Goal: Navigation & Orientation: Find specific page/section

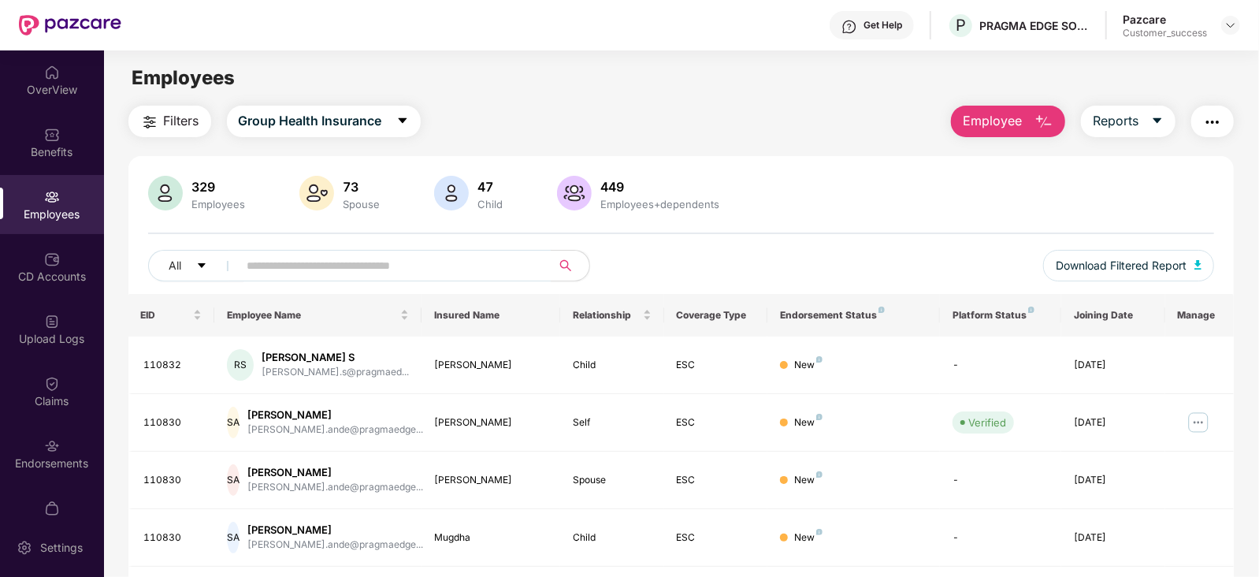
click at [1231, 30] on img at bounding box center [1230, 25] width 13 height 13
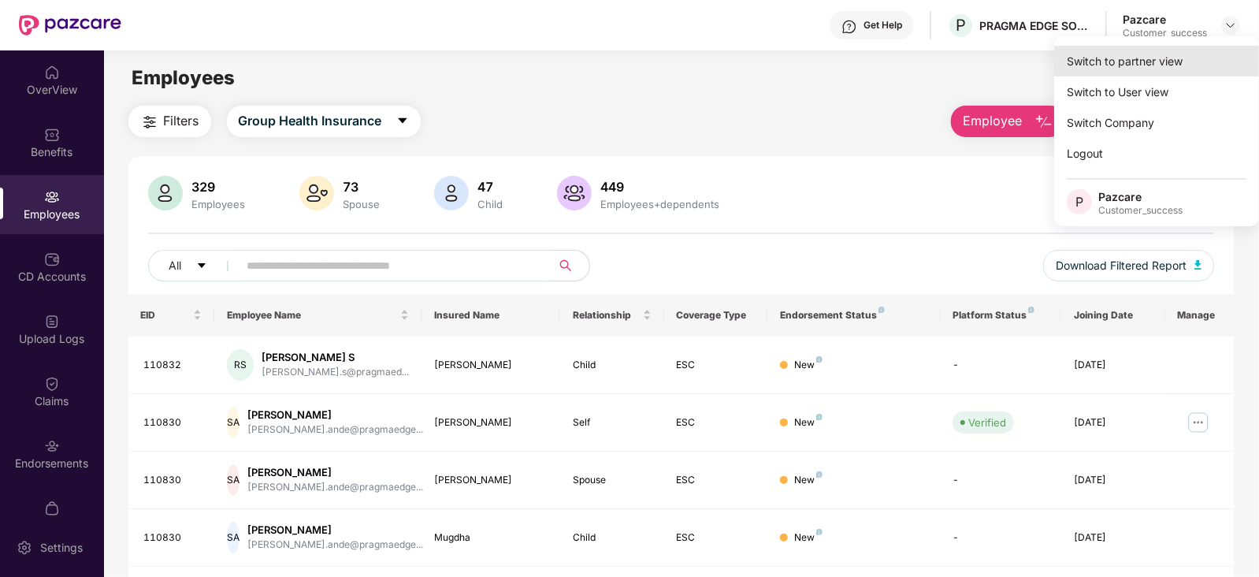
click at [1164, 65] on div "Switch to partner view" at bounding box center [1156, 61] width 205 height 31
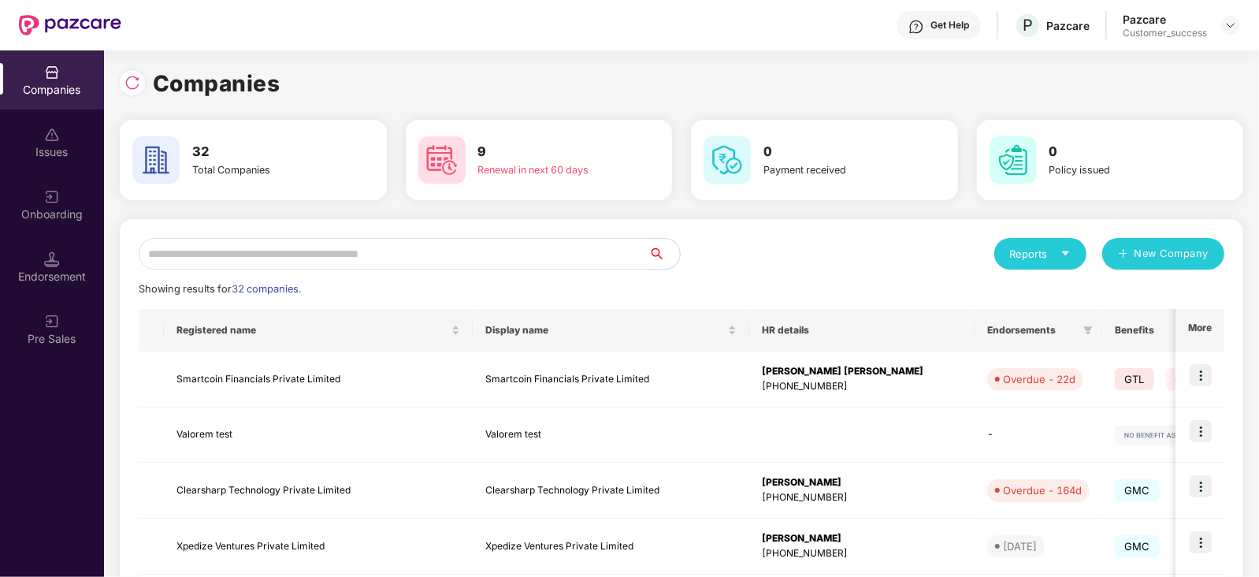
click at [376, 249] on input "text" at bounding box center [394, 254] width 510 height 32
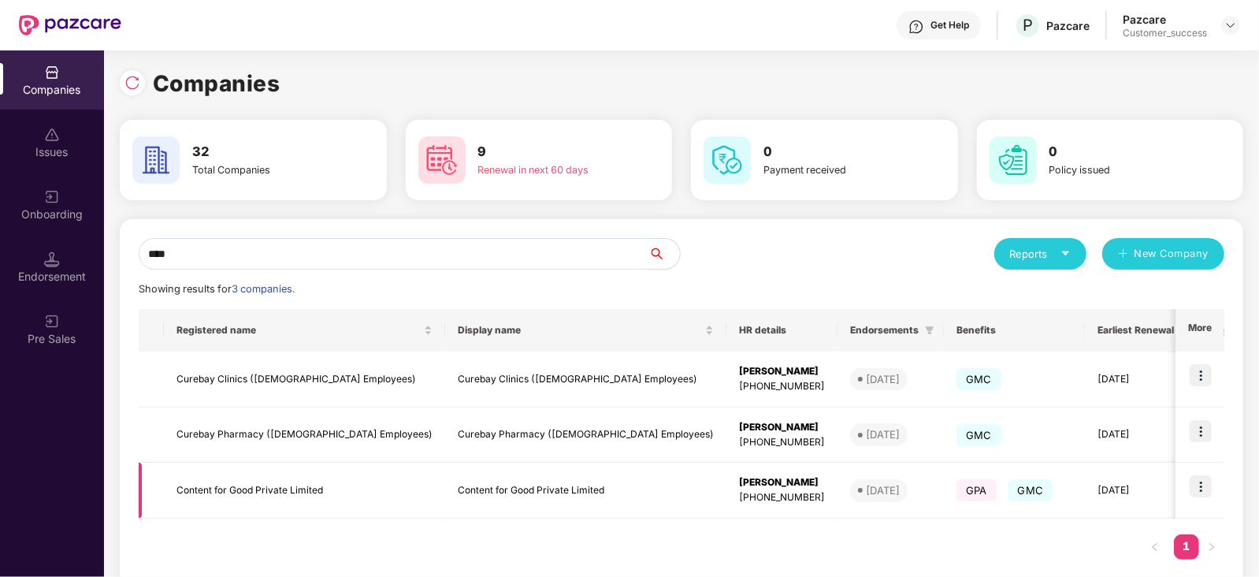
type input "****"
click at [1207, 479] on img at bounding box center [1201, 486] width 22 height 22
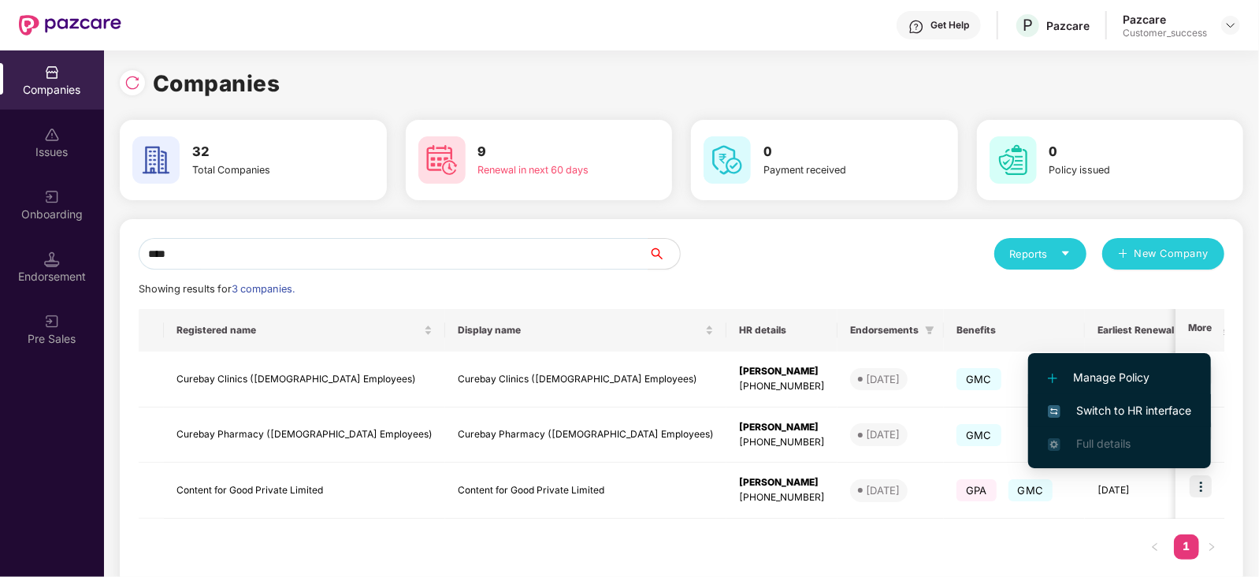
click at [1078, 402] on span "Switch to HR interface" at bounding box center [1119, 410] width 143 height 17
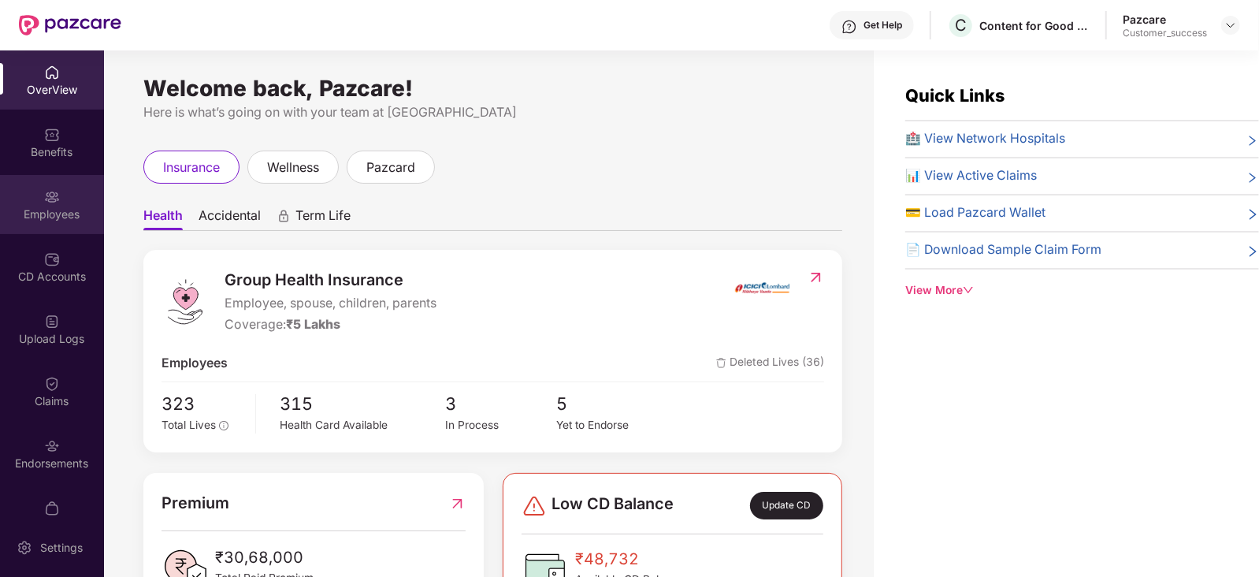
click at [40, 199] on div "Employees" at bounding box center [52, 204] width 104 height 59
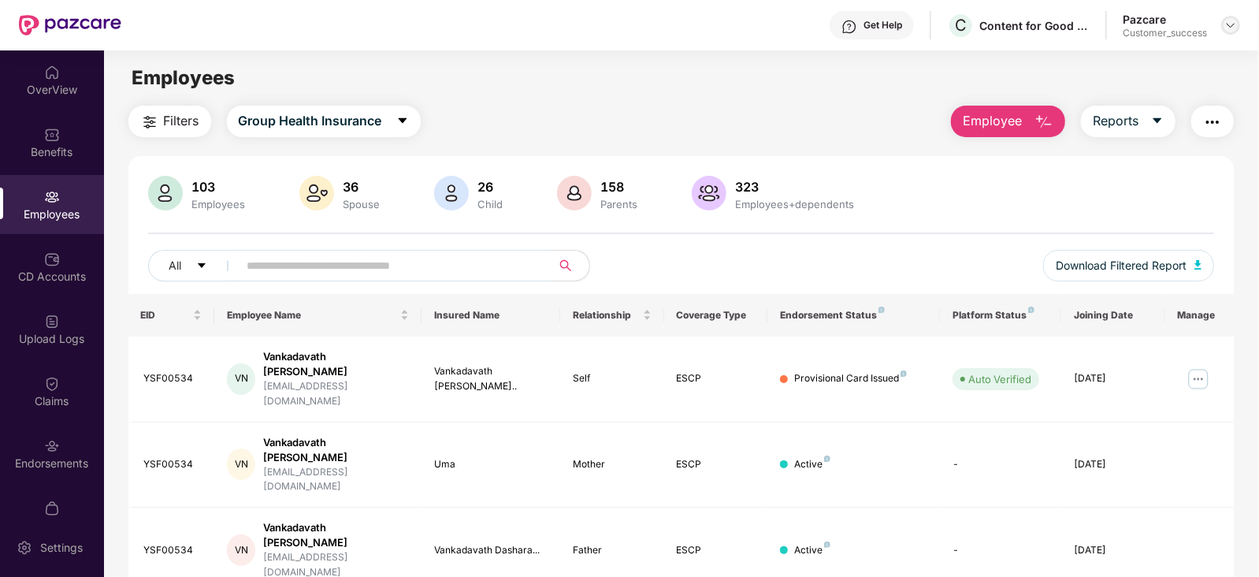
click at [1231, 24] on img at bounding box center [1230, 25] width 13 height 13
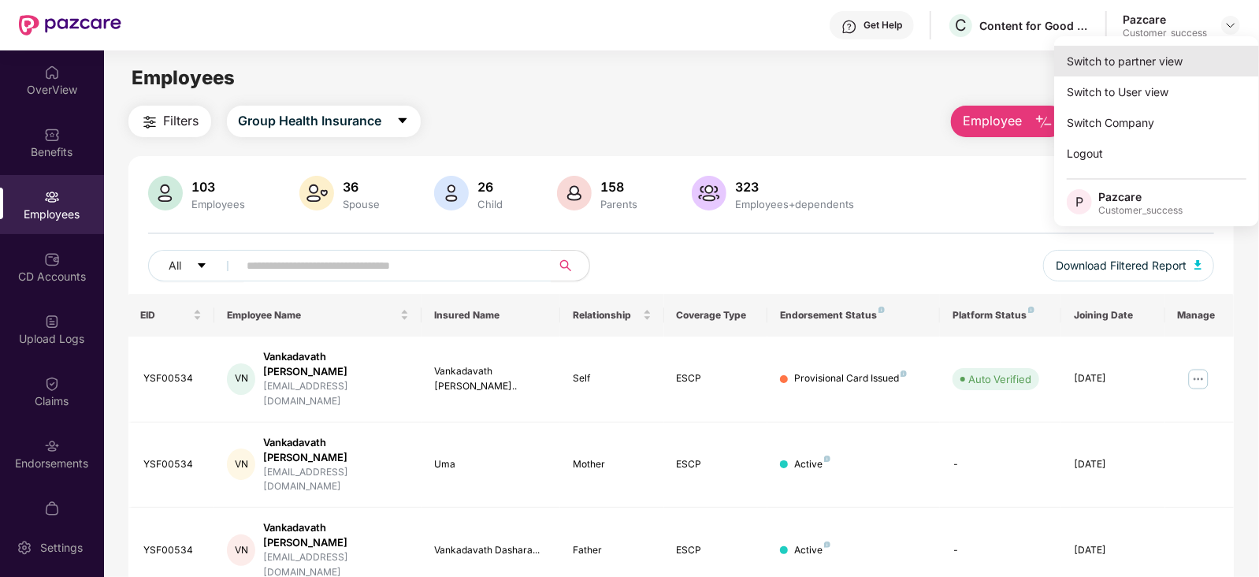
click at [1150, 53] on div "Switch to partner view" at bounding box center [1156, 61] width 205 height 31
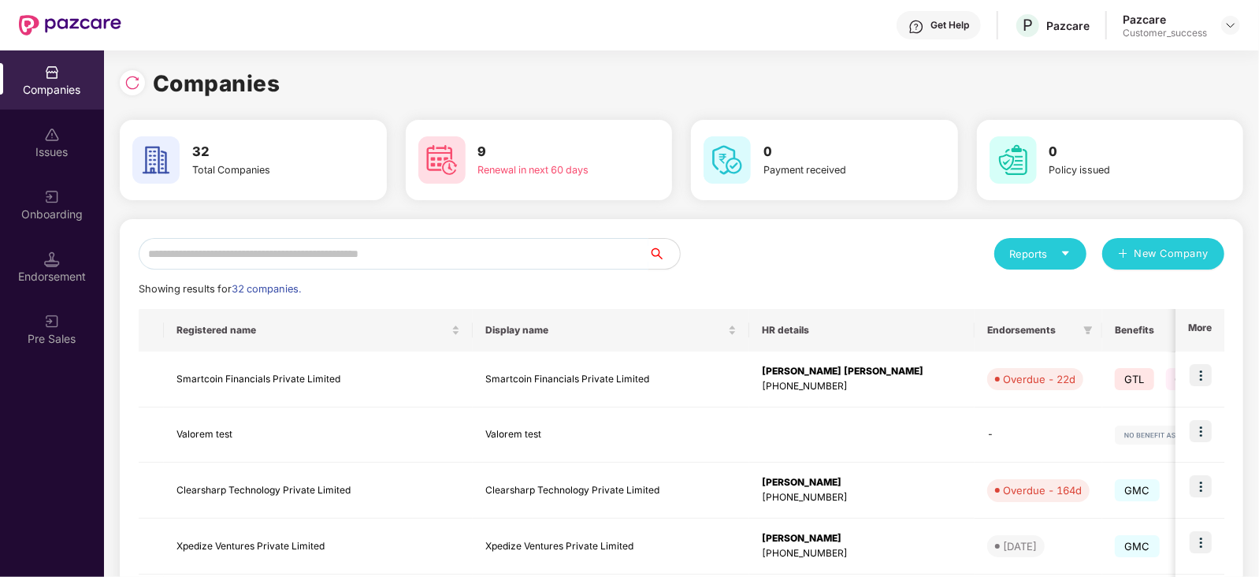
click at [434, 252] on input "text" at bounding box center [394, 254] width 510 height 32
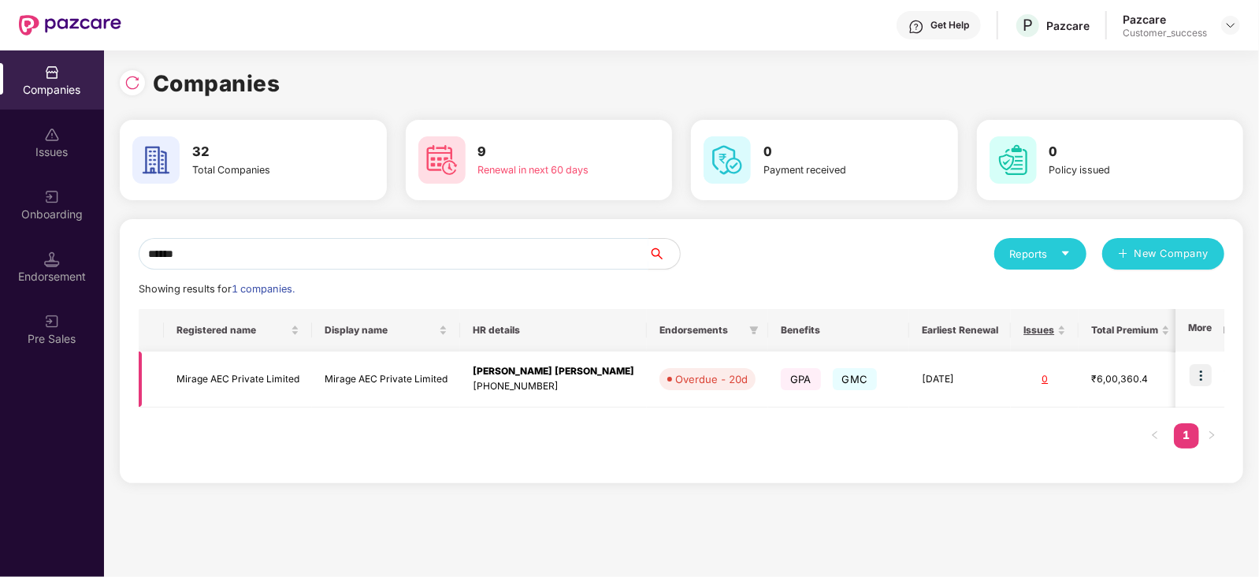
type input "******"
click at [1200, 382] on img at bounding box center [1201, 375] width 22 height 22
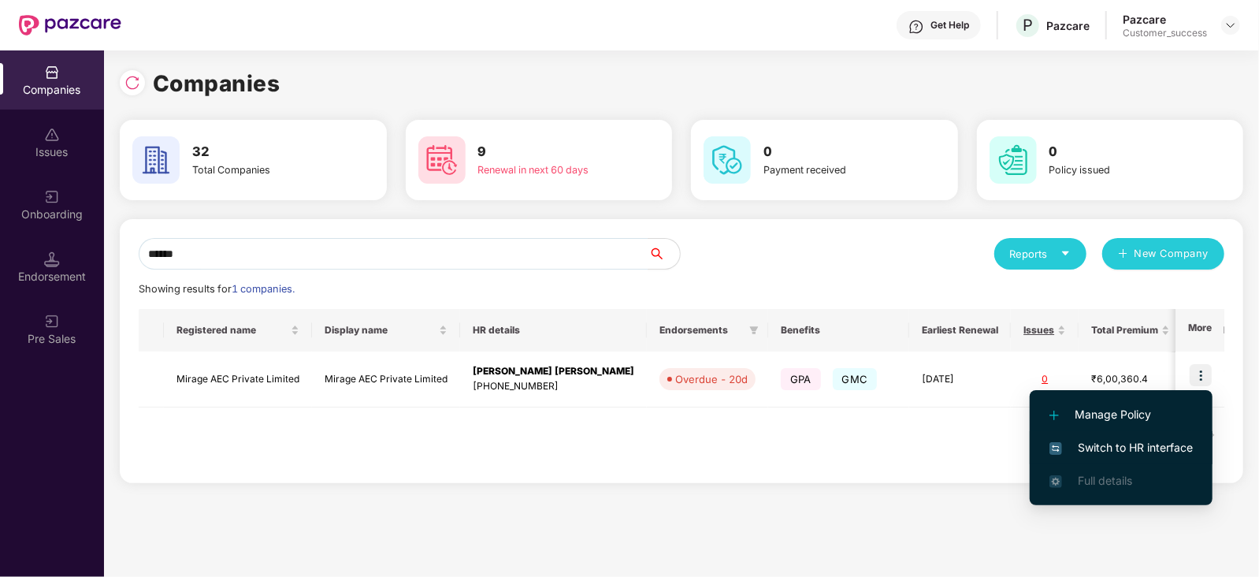
click at [1135, 447] on span "Switch to HR interface" at bounding box center [1120, 447] width 143 height 17
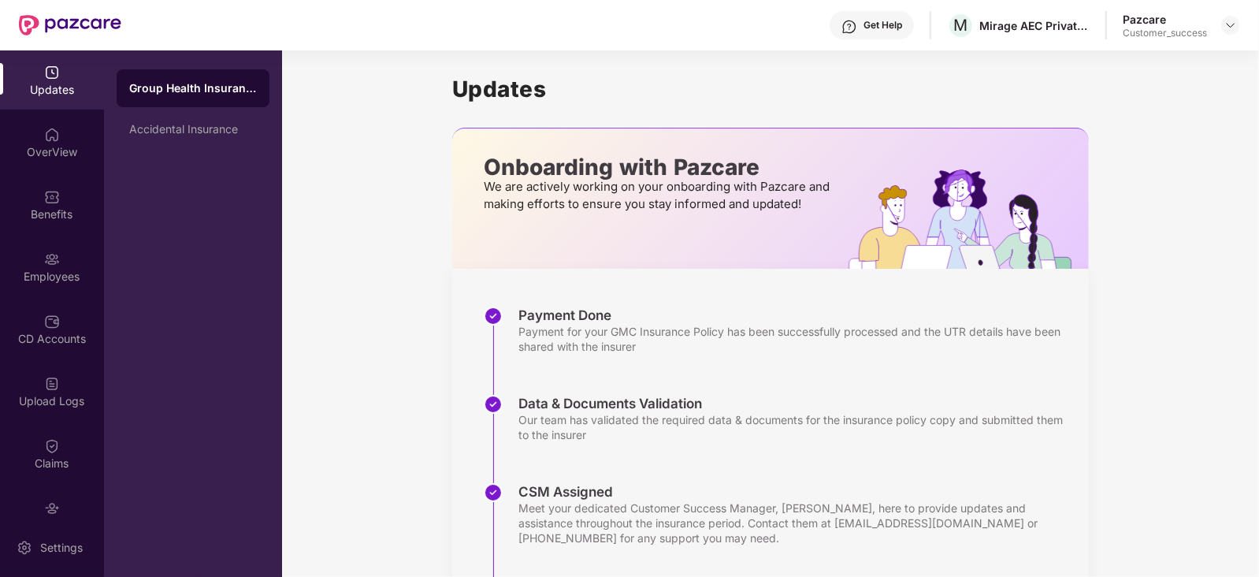
click at [24, 217] on div "Benefits" at bounding box center [52, 214] width 104 height 16
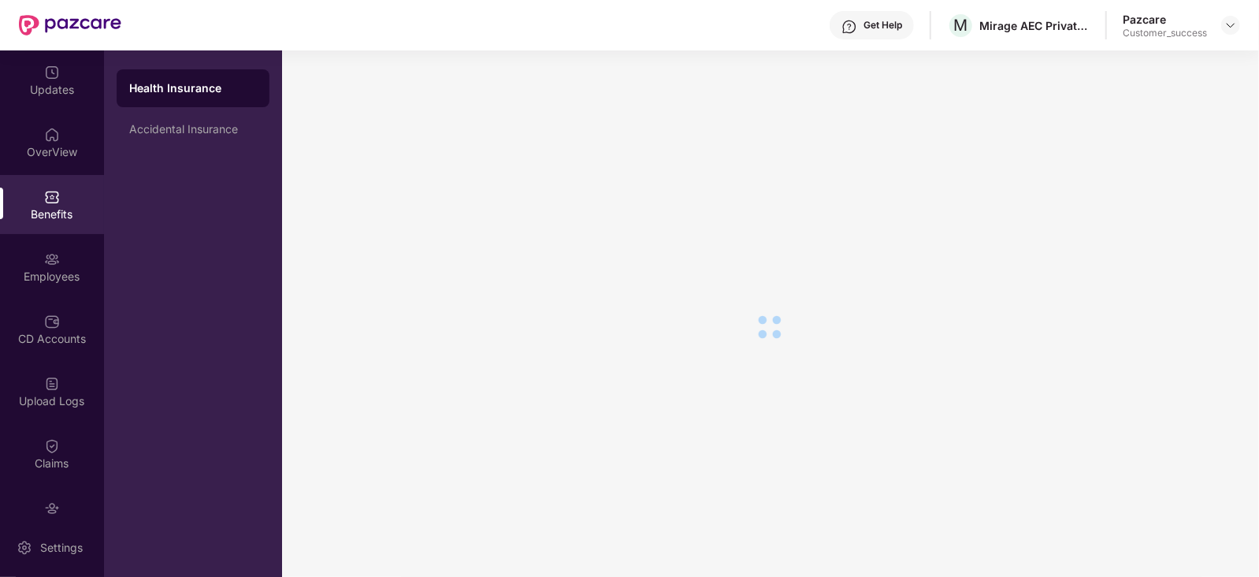
click at [24, 273] on div "Employees" at bounding box center [52, 277] width 104 height 16
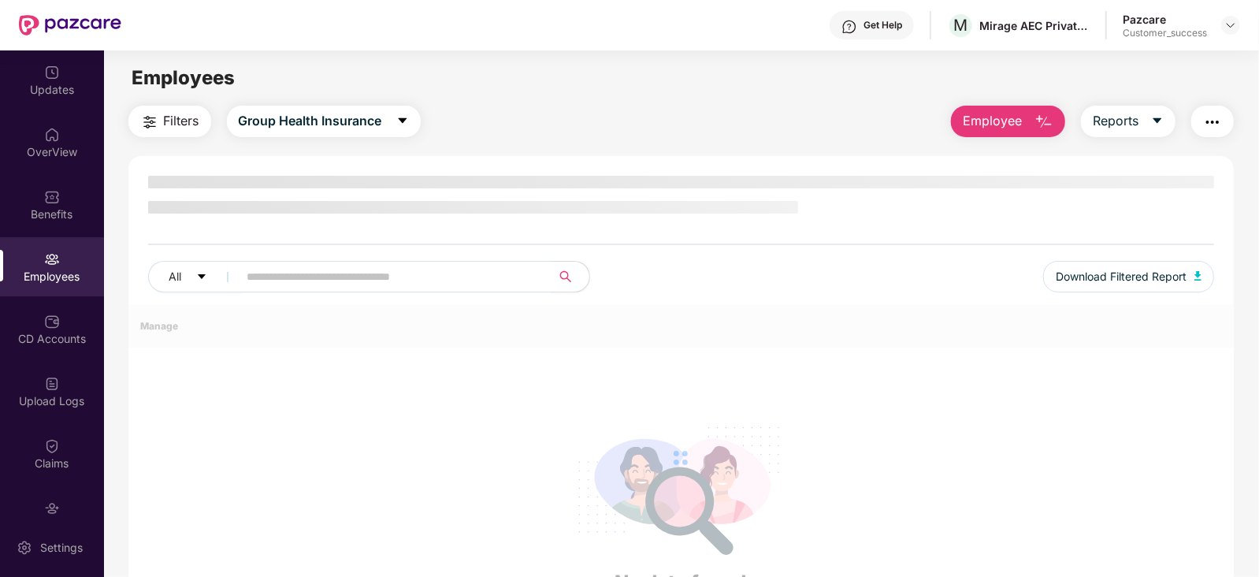
click at [24, 273] on div "Employees" at bounding box center [52, 277] width 104 height 16
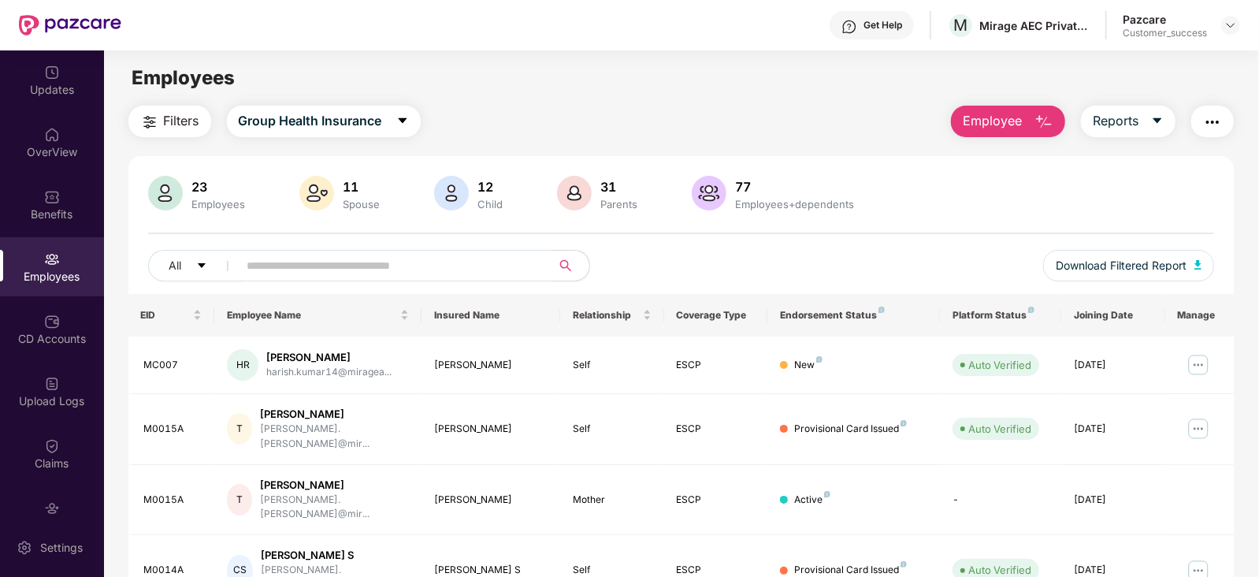
click at [319, 267] on input "text" at bounding box center [388, 266] width 283 height 24
